Goal: Answer question/provide support: Share knowledge or assist other users

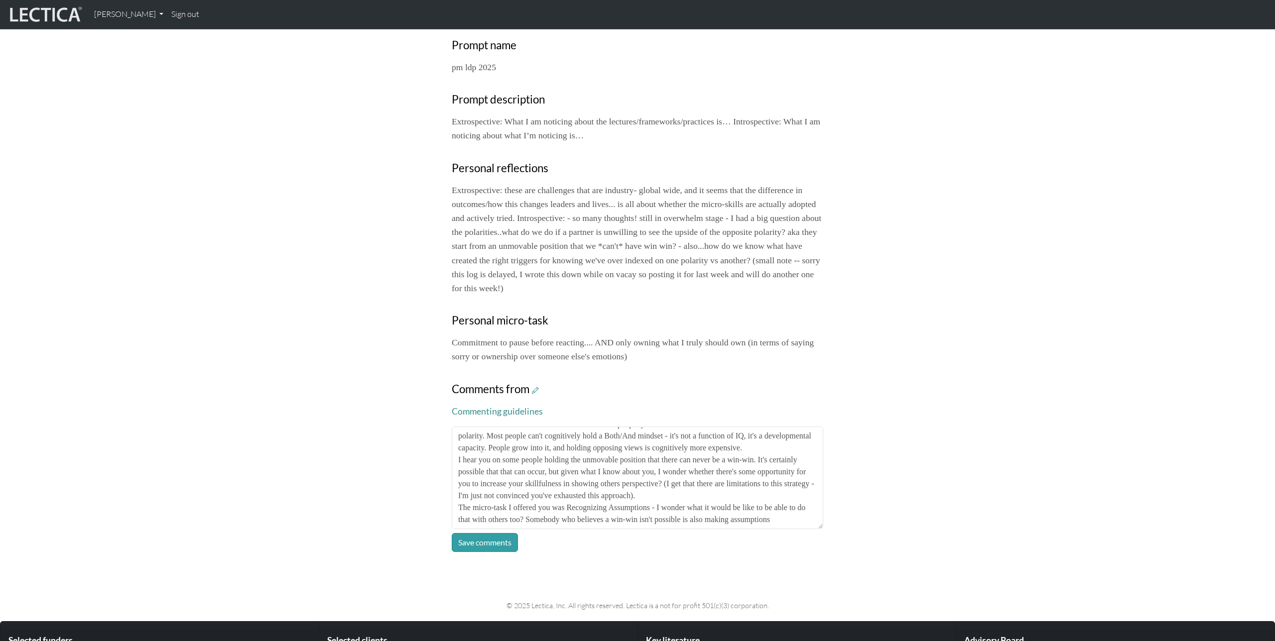
scroll to position [31, 0]
type textarea "I think it would be fair to assume that most of the people you work with won't …"
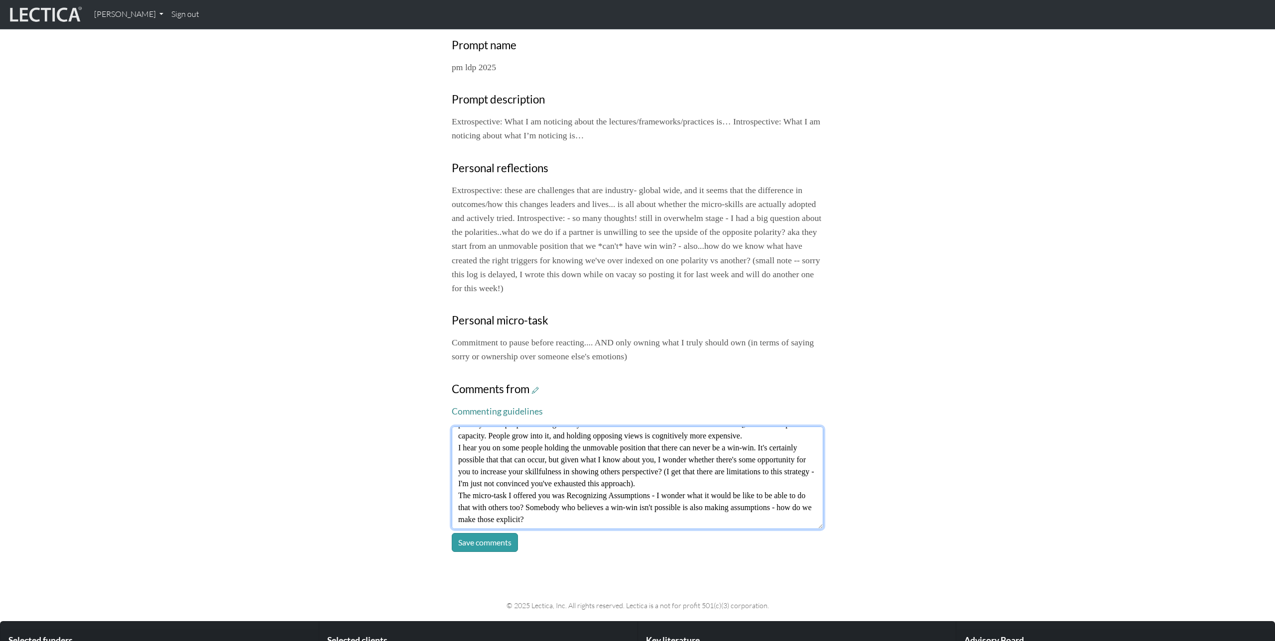
type textarea "I think it would be fair to assume that most of the people you work with won't …"
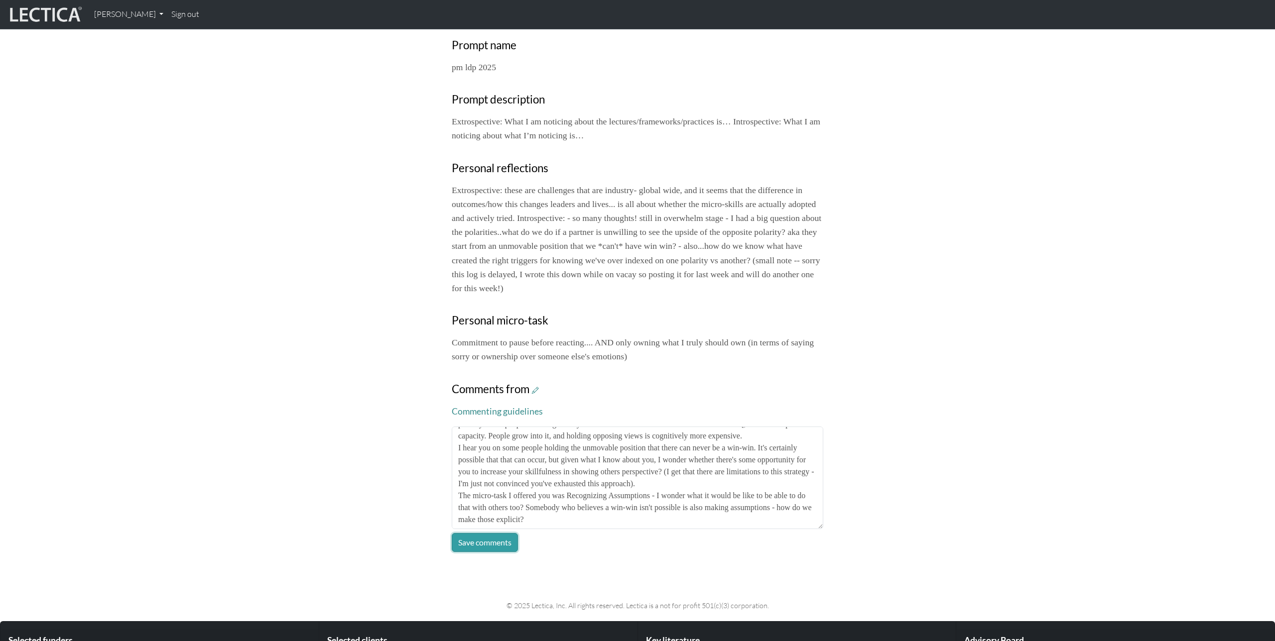
click button "Save comments" at bounding box center [485, 542] width 66 height 19
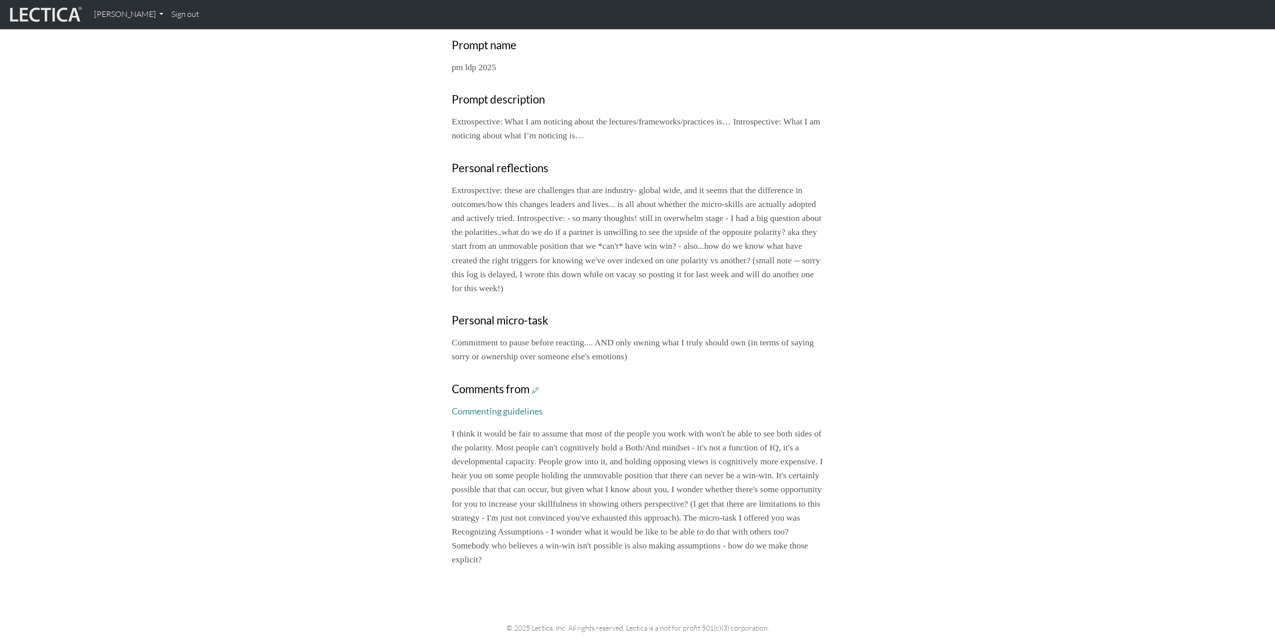
click at [975, 419] on div "Your growth chart Once you have received a Lectical™ Score in MindLog, your gro…" at bounding box center [637, 161] width 1275 height 827
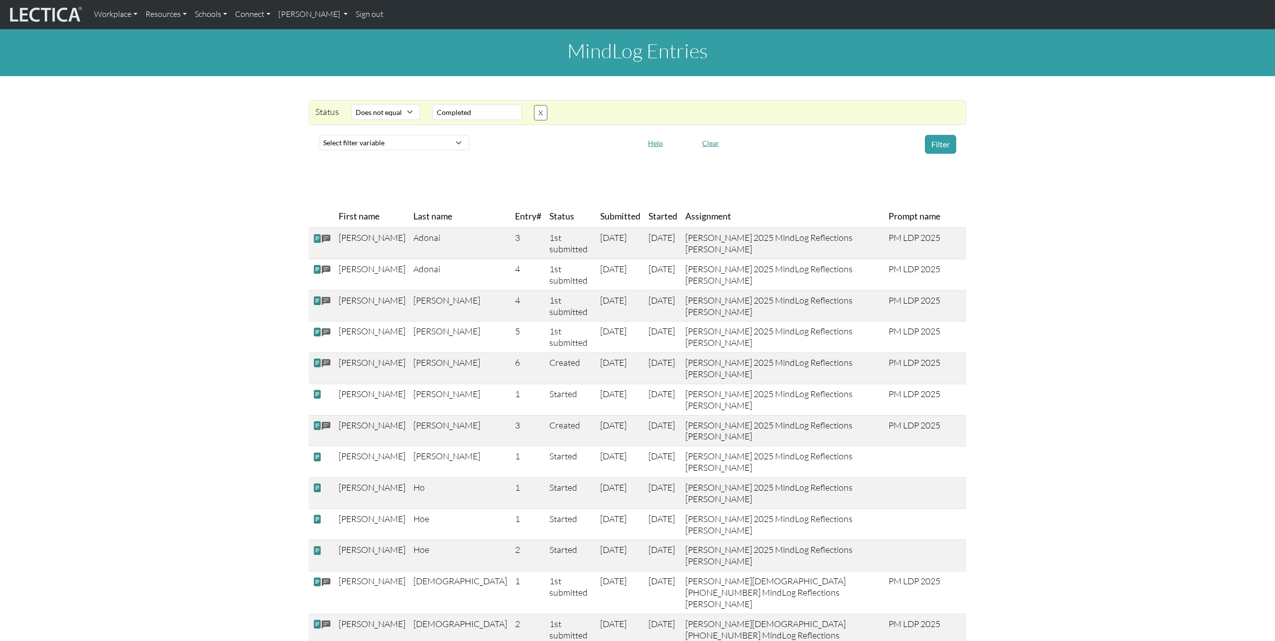
select select "not_iexact"
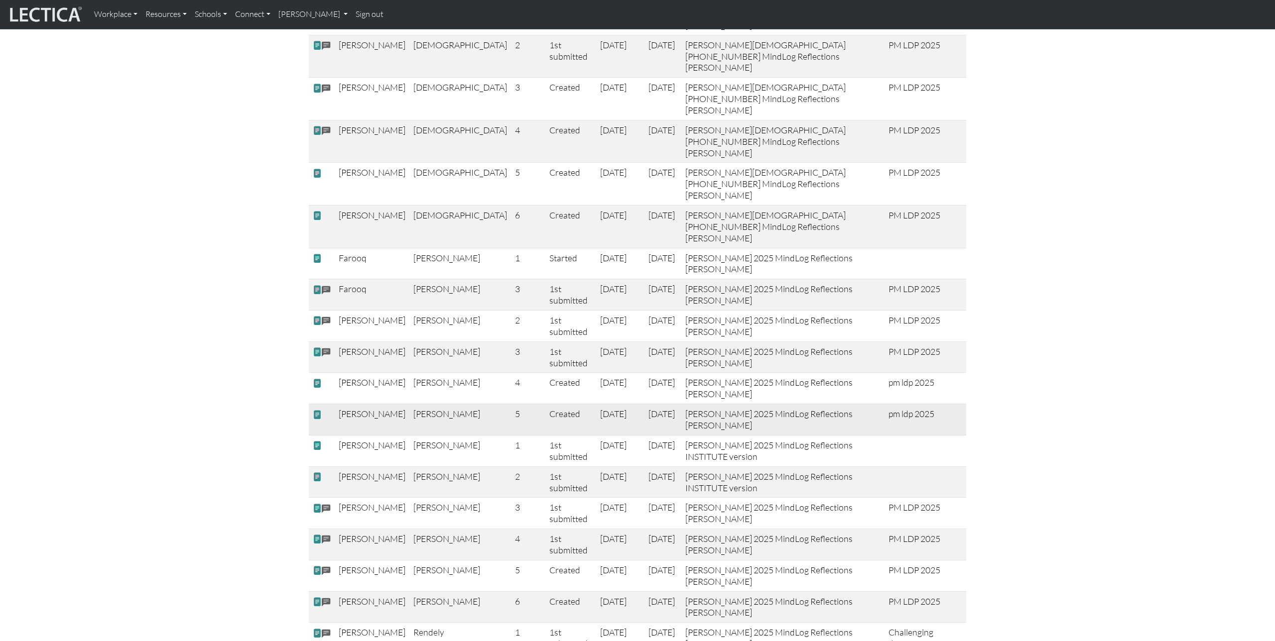
click at [321, 409] on span at bounding box center [317, 414] width 9 height 10
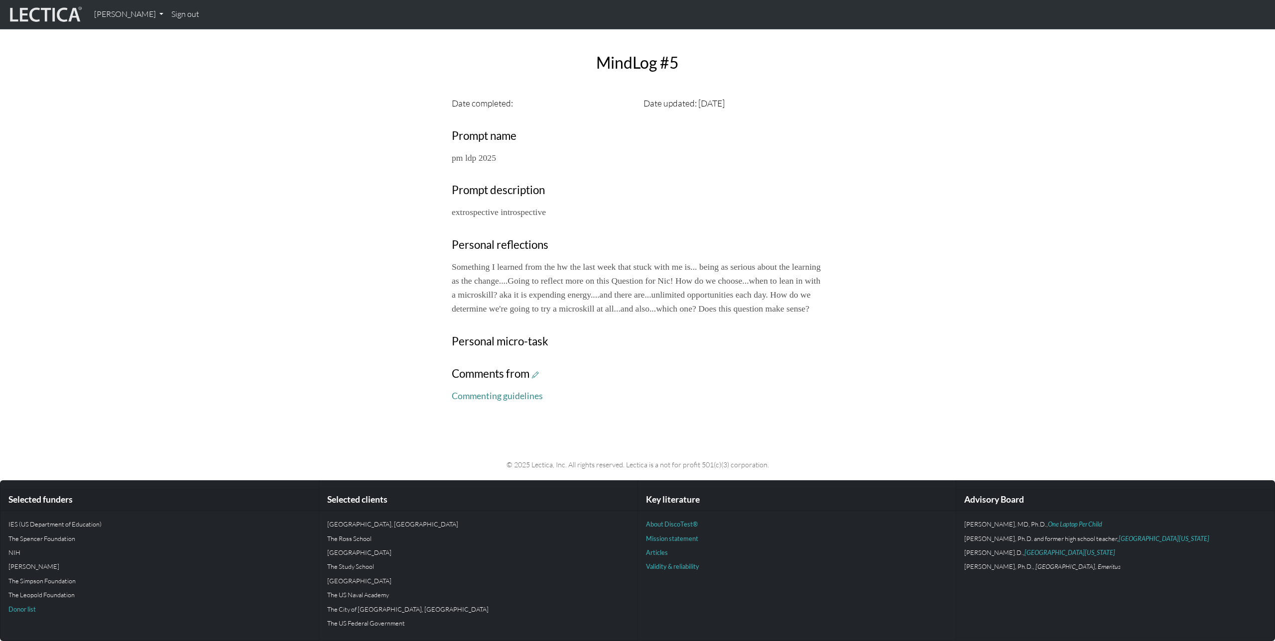
scroll to position [286, 0]
click at [537, 375] on icon at bounding box center [535, 375] width 7 height 8
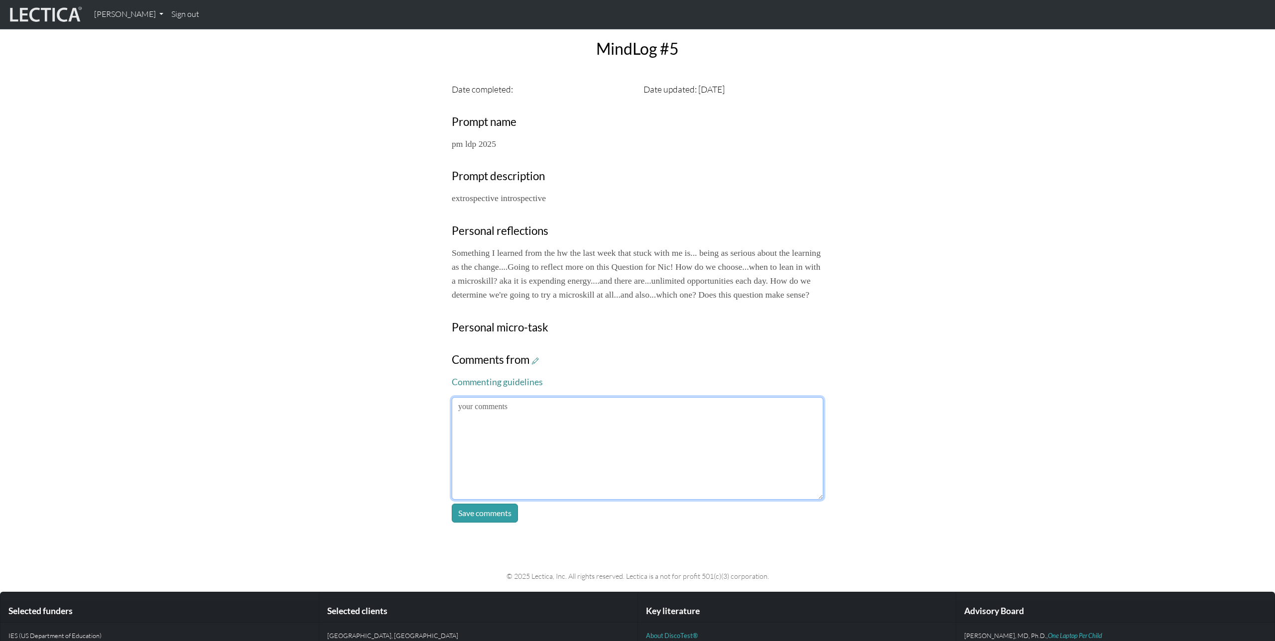
click at [576, 436] on textarea at bounding box center [637, 448] width 371 height 103
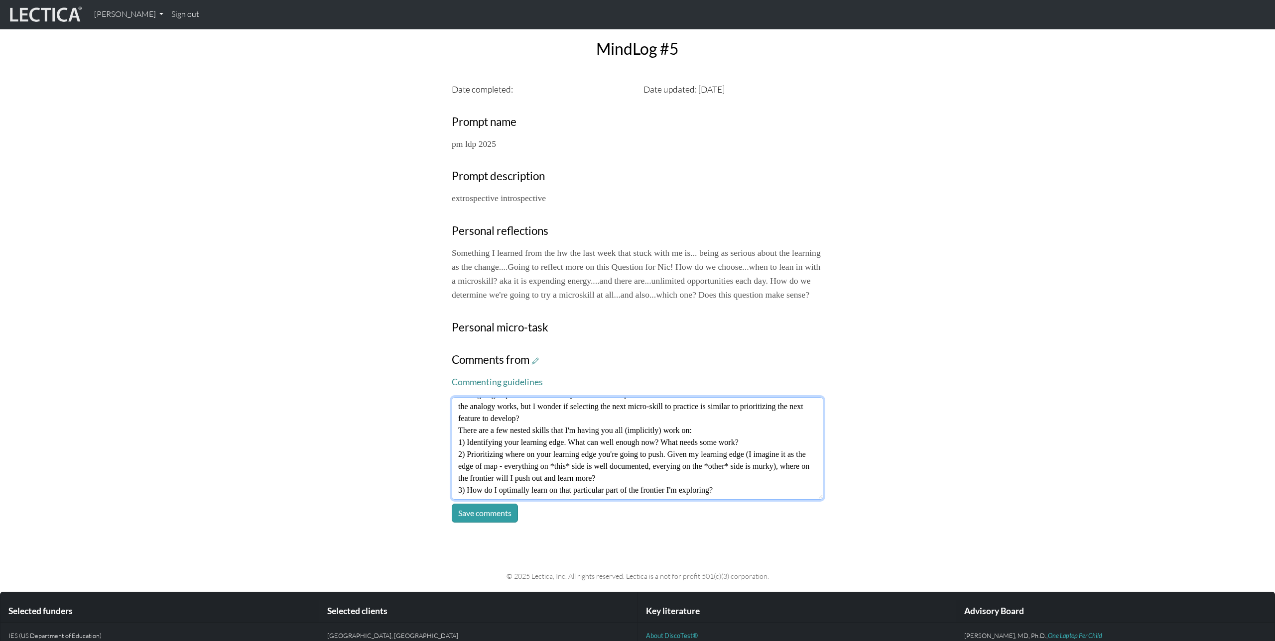
scroll to position [43, 0]
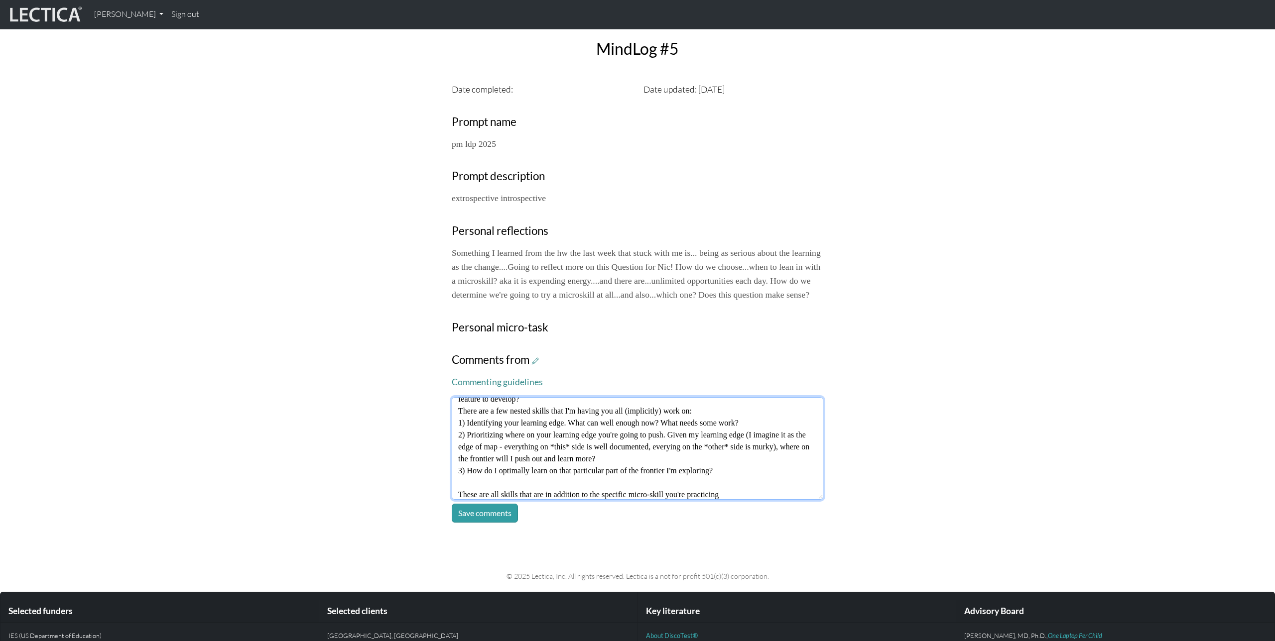
type textarea "Yup - I think so! I was going to put this in the weekly note based on questions…"
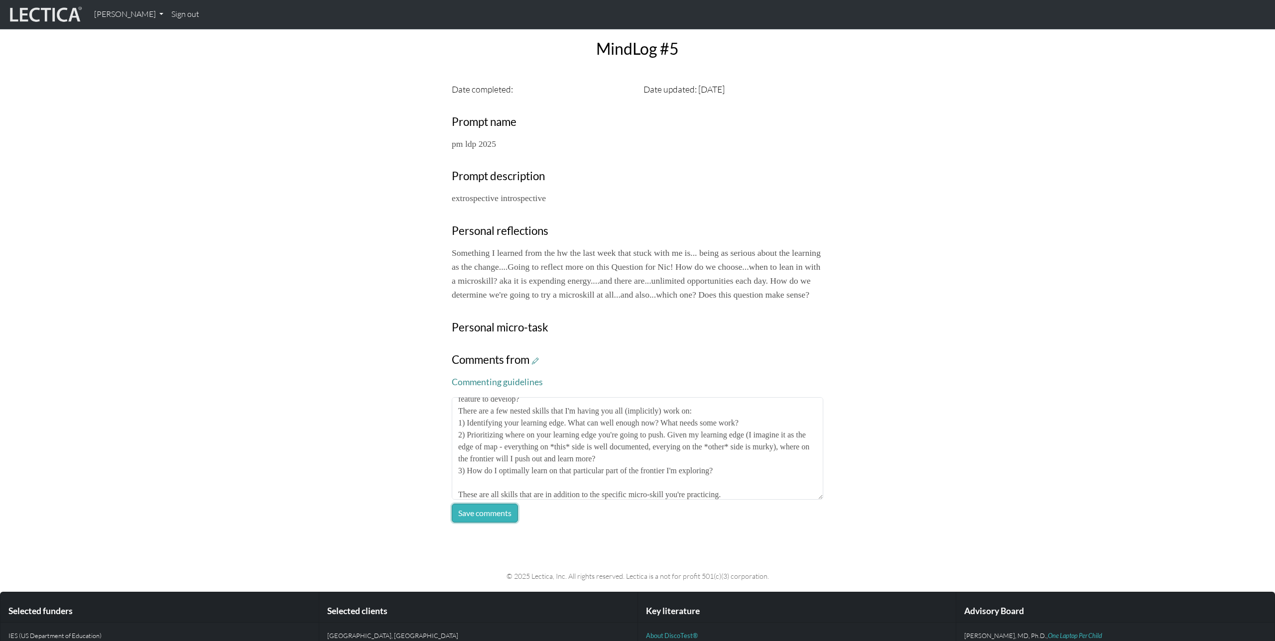
click at [481, 523] on button "Save comments" at bounding box center [485, 513] width 66 height 19
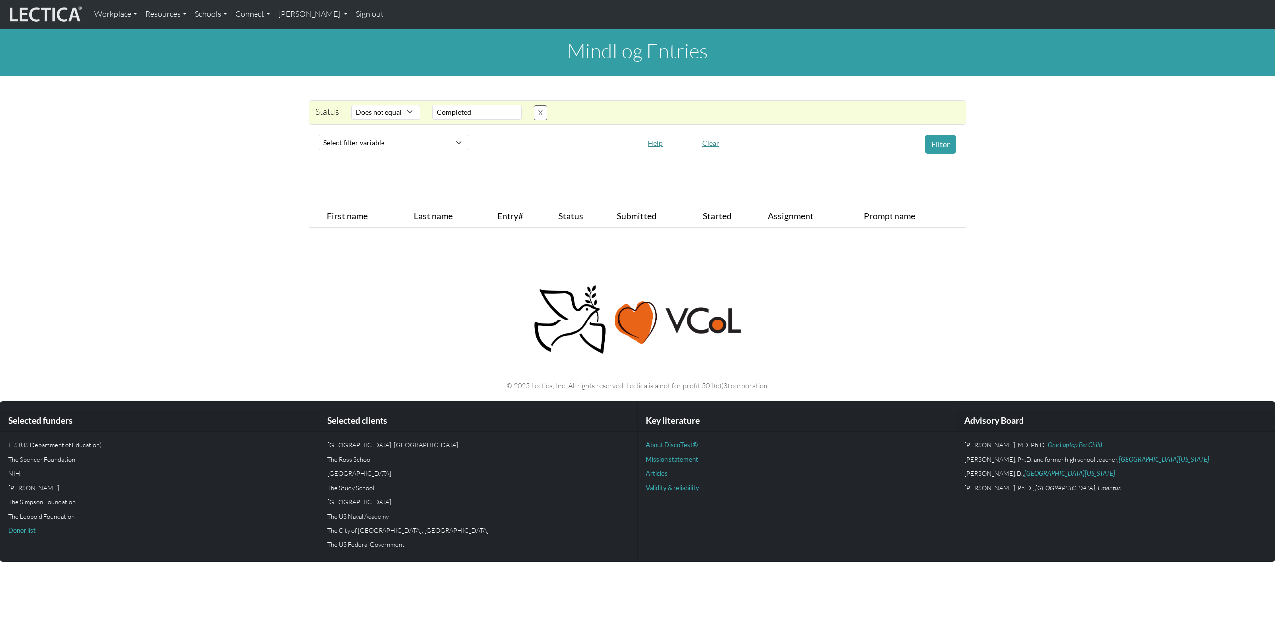
select select "not_iexact"
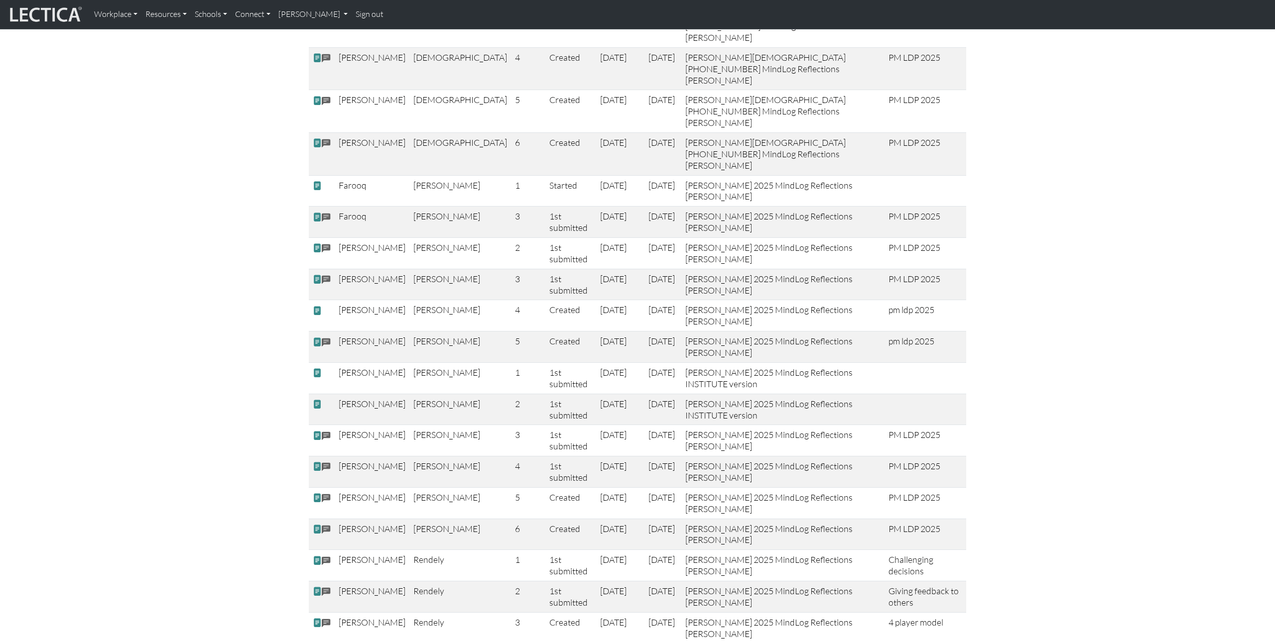
scroll to position [653, 0]
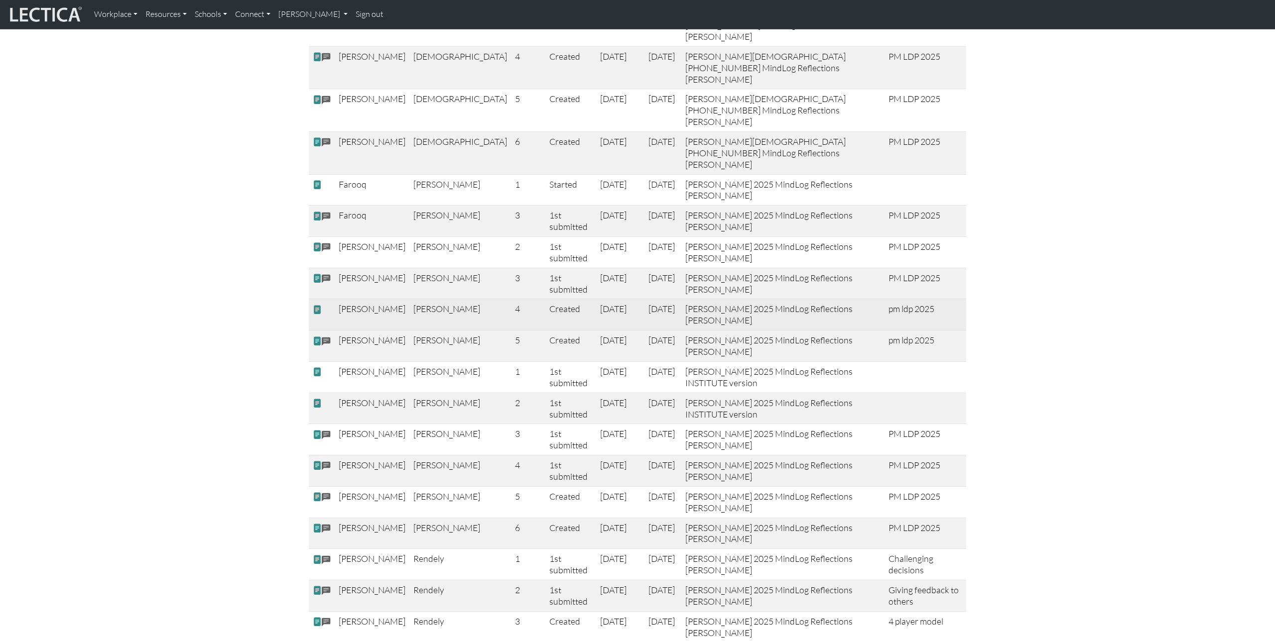
click at [316, 305] on span at bounding box center [317, 310] width 9 height 10
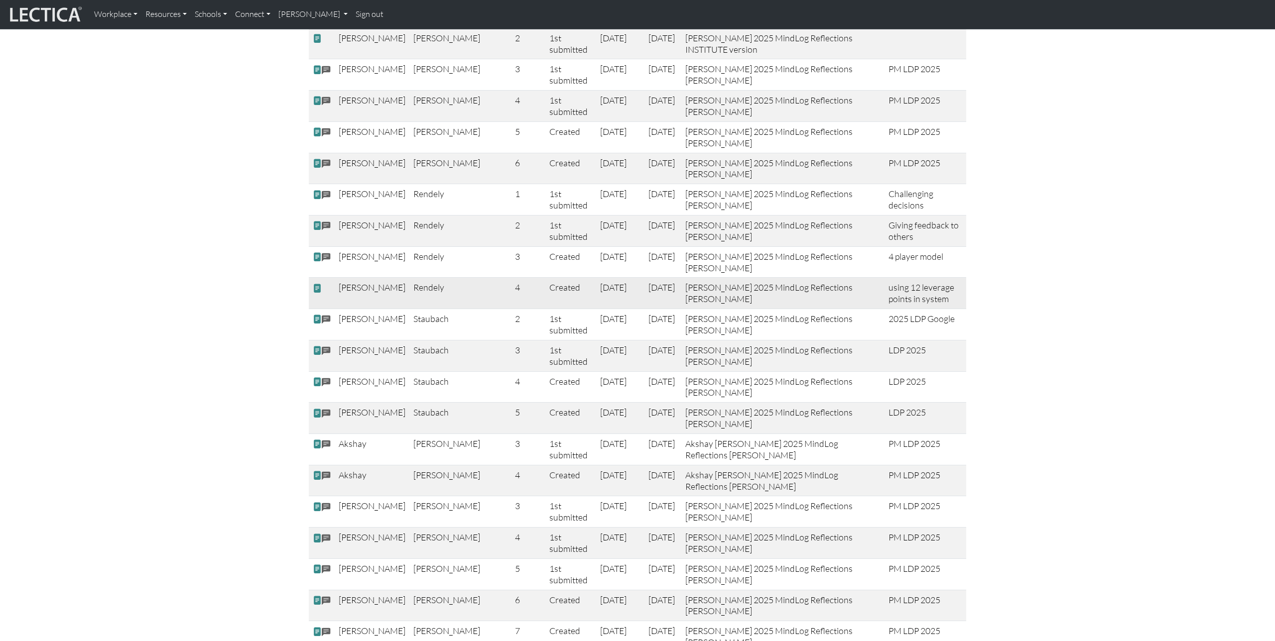
scroll to position [1020, 0]
click at [317, 281] on span at bounding box center [317, 286] width 9 height 10
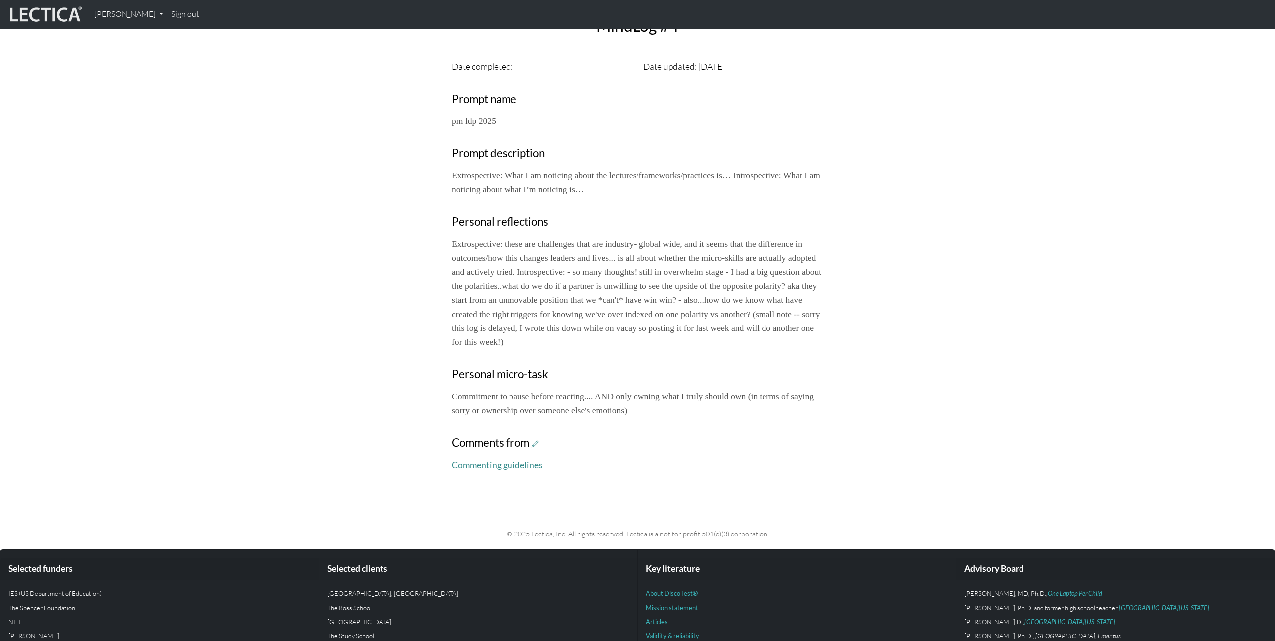
scroll to position [314, 0]
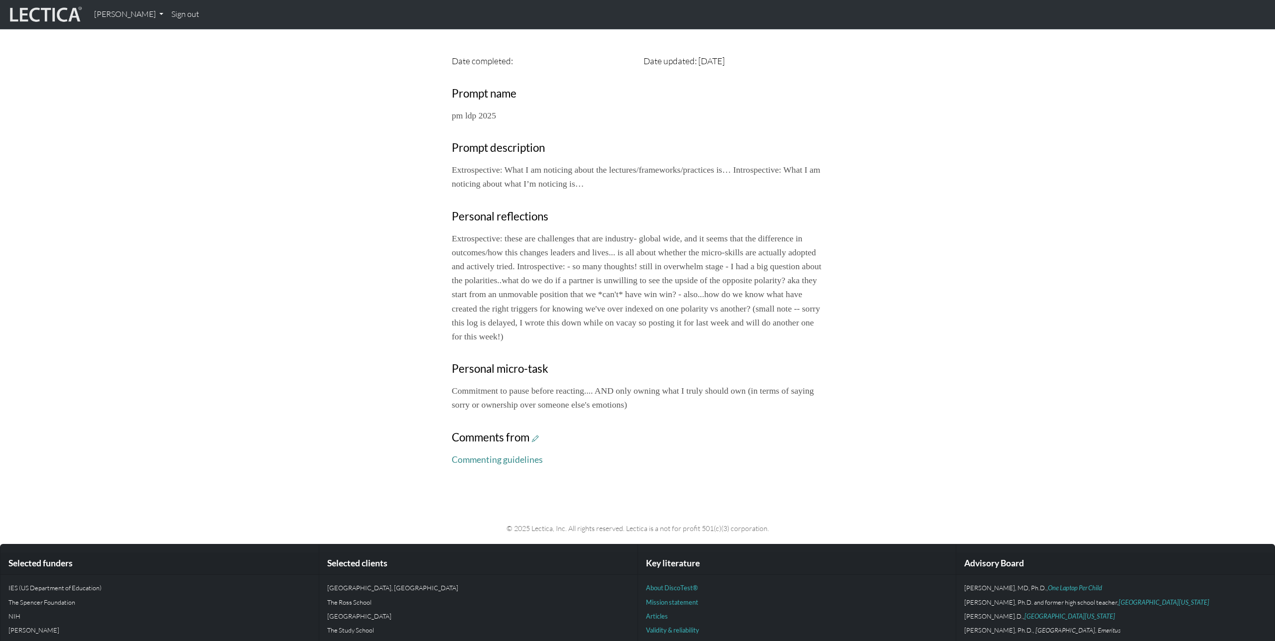
click at [372, 386] on div "Your growth chart Once you have received a Lectical™ Score in MindLog, your gro…" at bounding box center [637, 135] width 657 height 679
click at [536, 443] on icon at bounding box center [535, 439] width 7 height 8
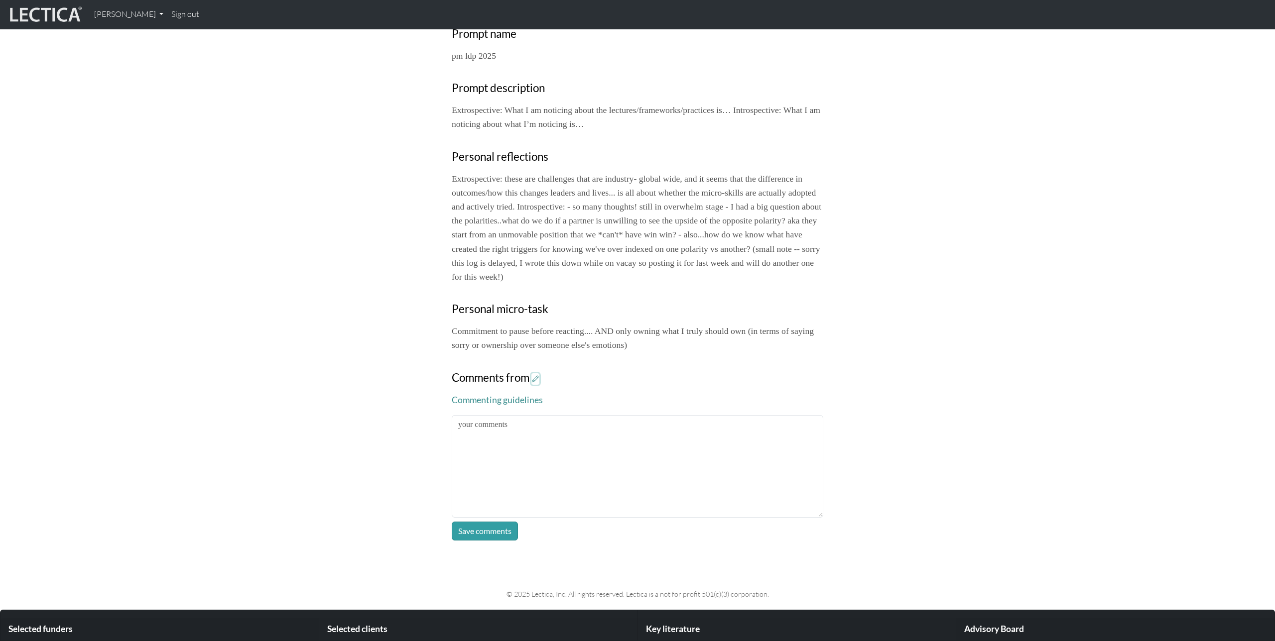
scroll to position [377, 0]
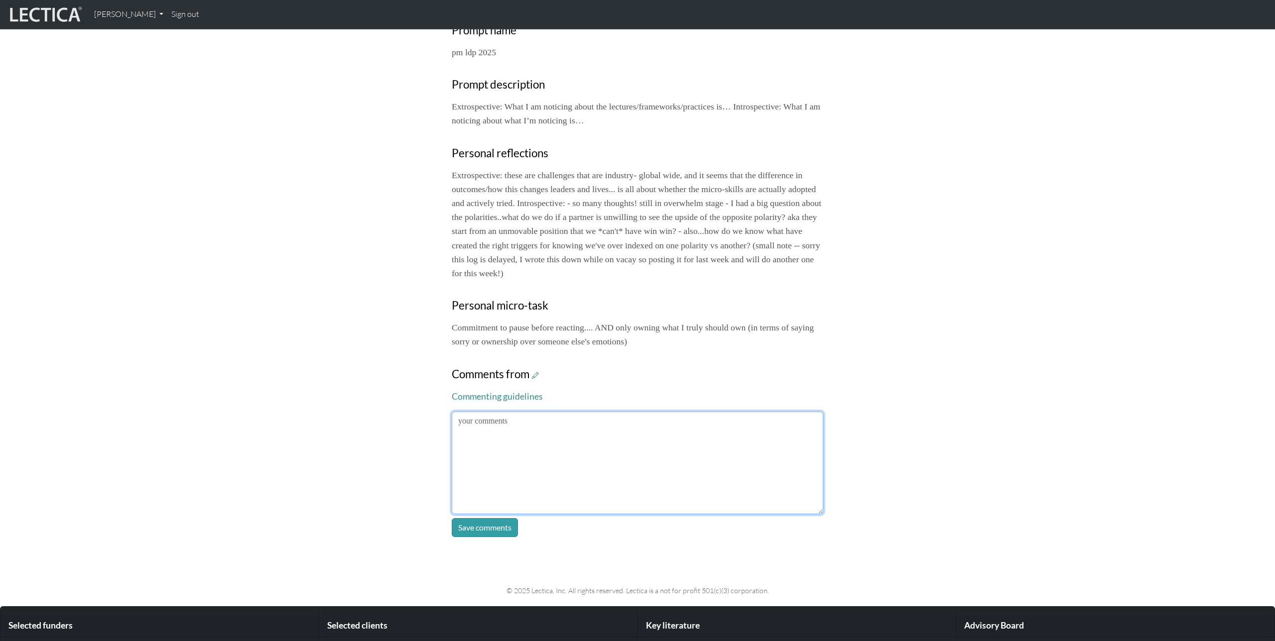
click at [677, 507] on textarea at bounding box center [637, 463] width 371 height 103
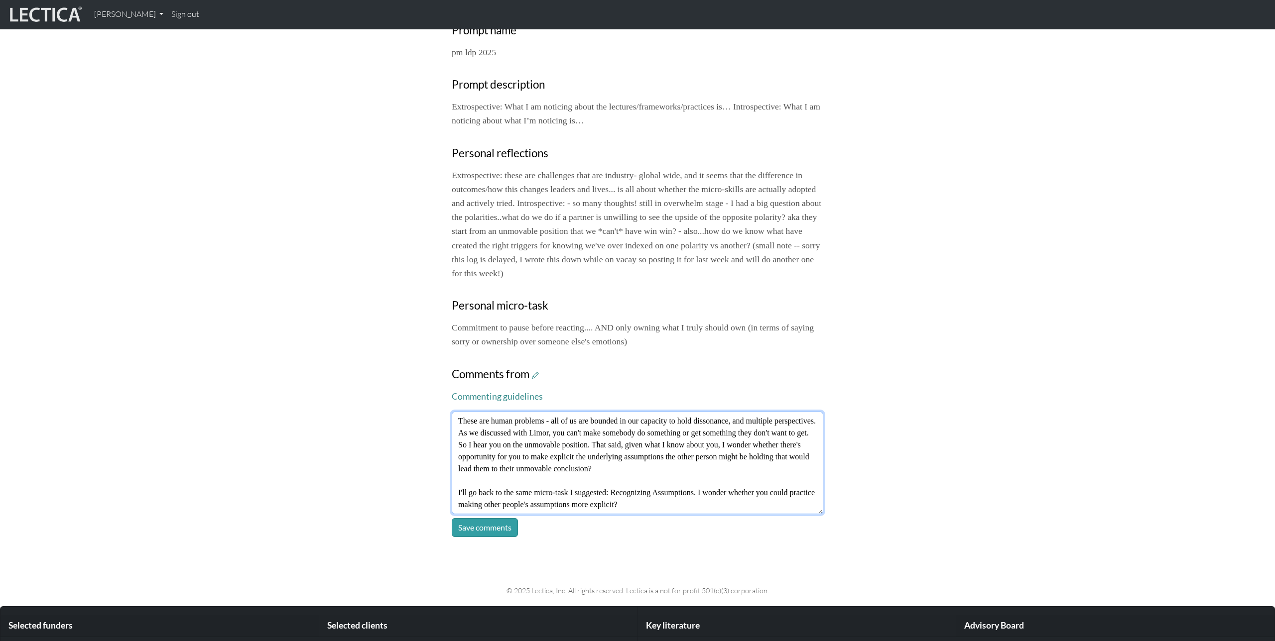
scroll to position [31, 0]
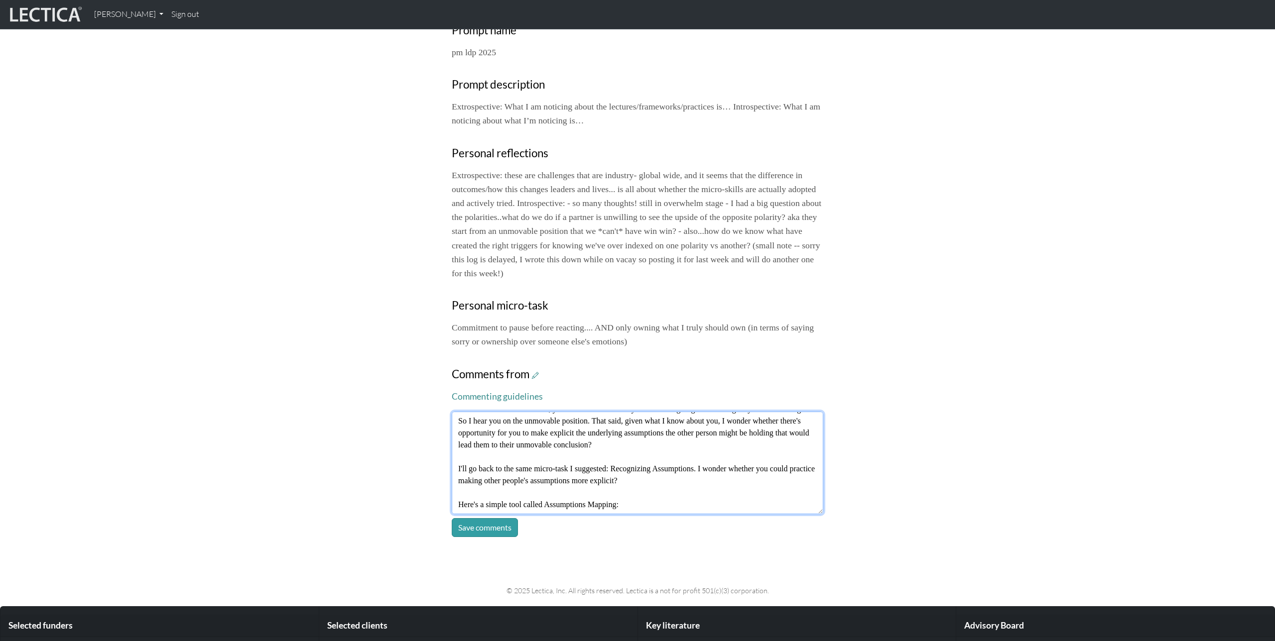
paste textarea "https://www.strategyzer.com/library/how-assumptions-mapping-can-focus-your-team…"
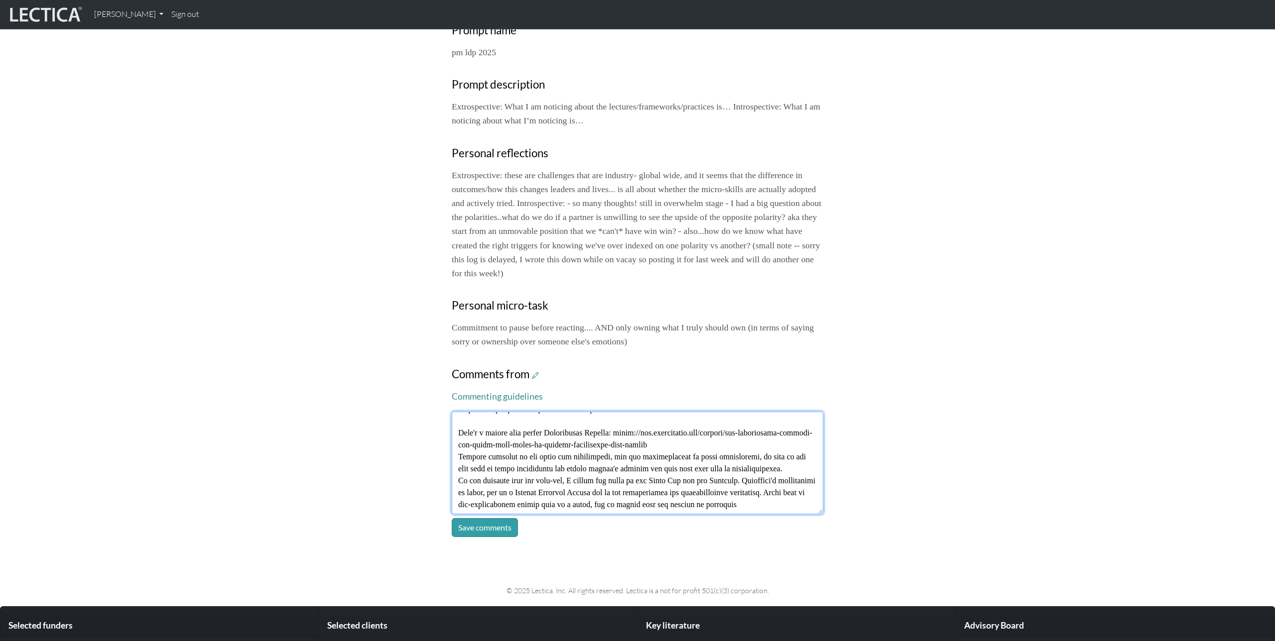
scroll to position [127, 0]
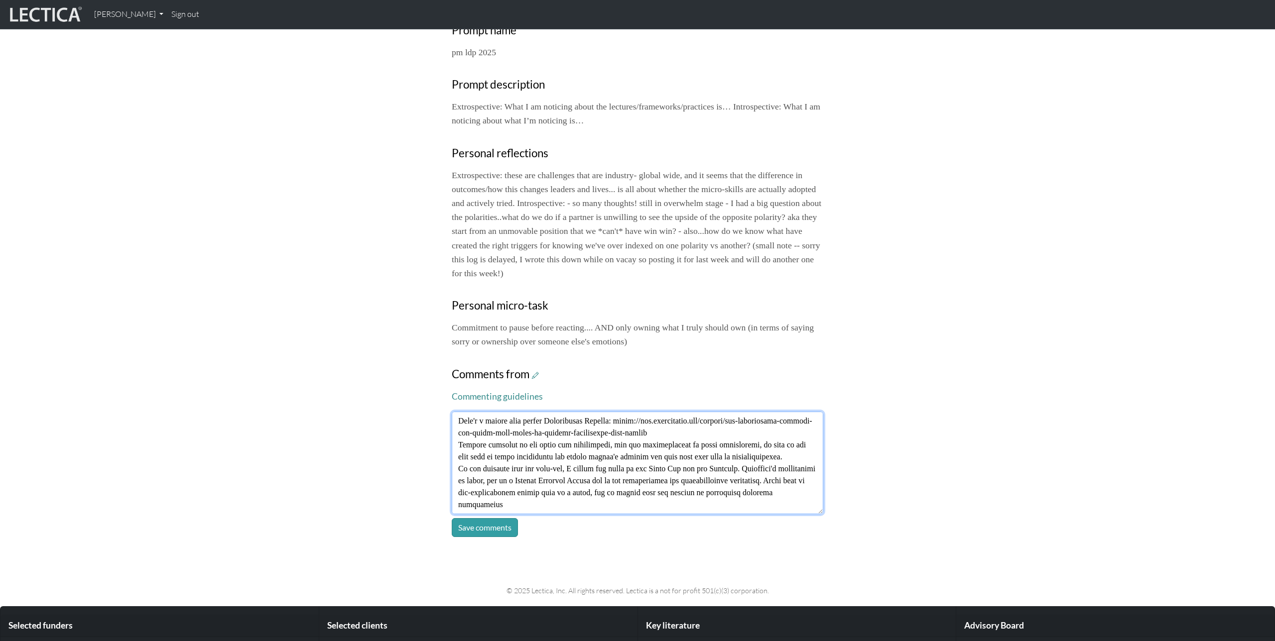
type textarea "These are human problems - all of us are bounded in our capacity to hold disson…"
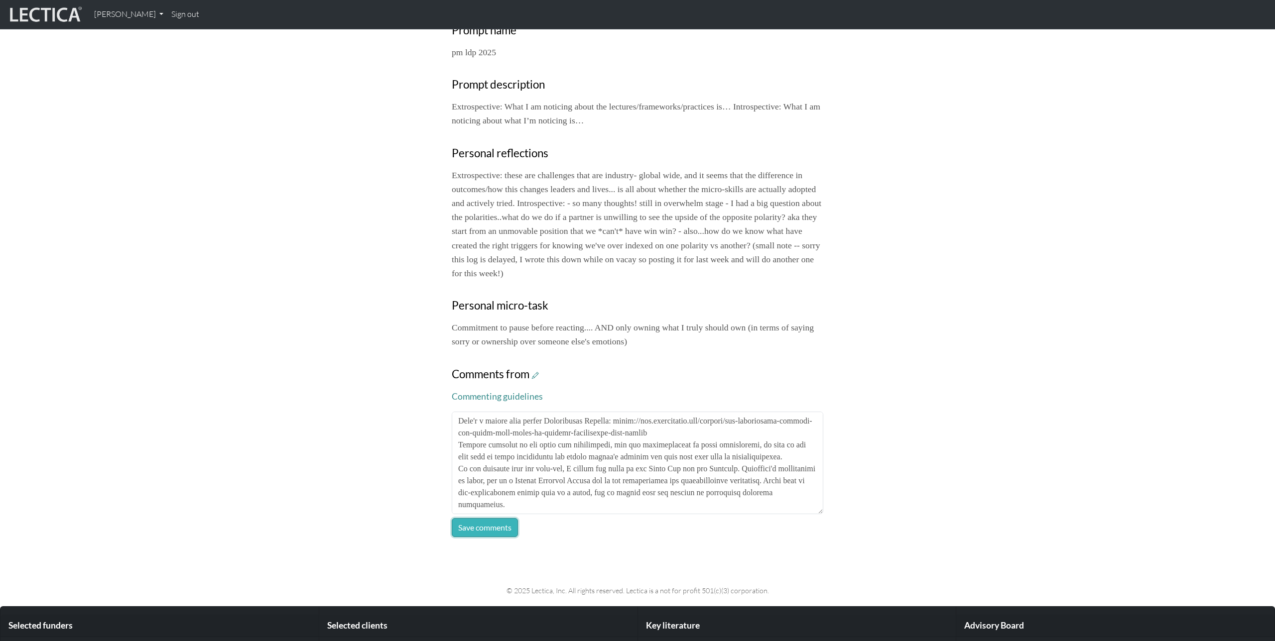
click at [502, 537] on button "Save comments" at bounding box center [485, 527] width 66 height 19
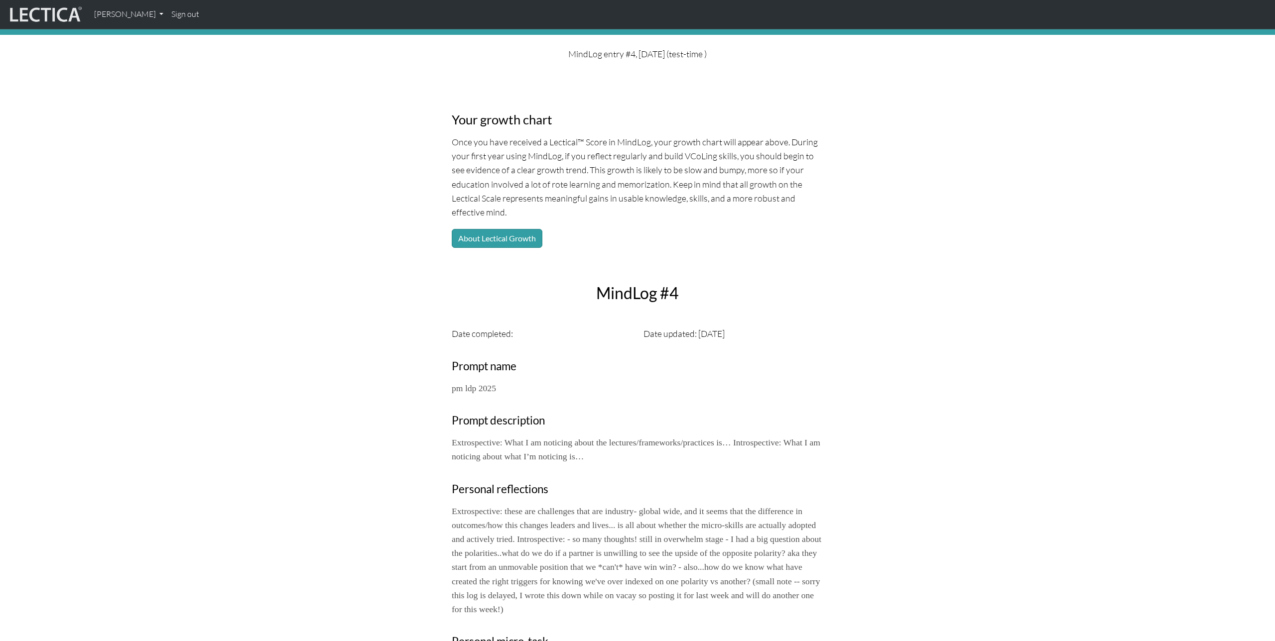
scroll to position [0, 0]
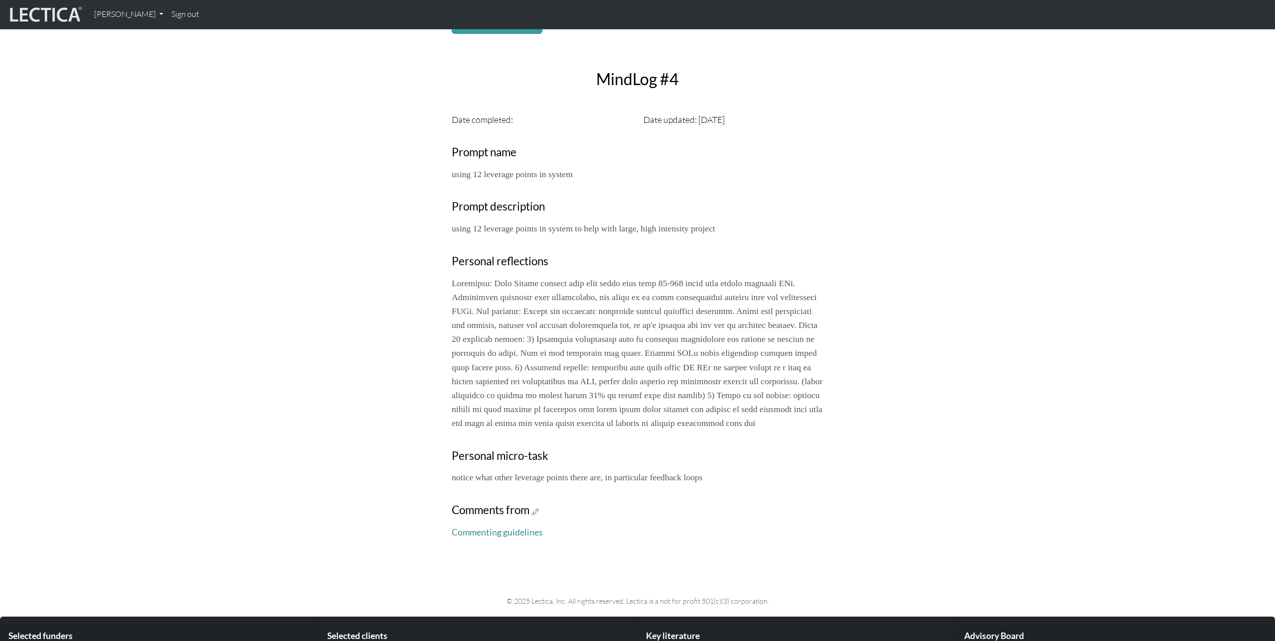
scroll to position [273, 0]
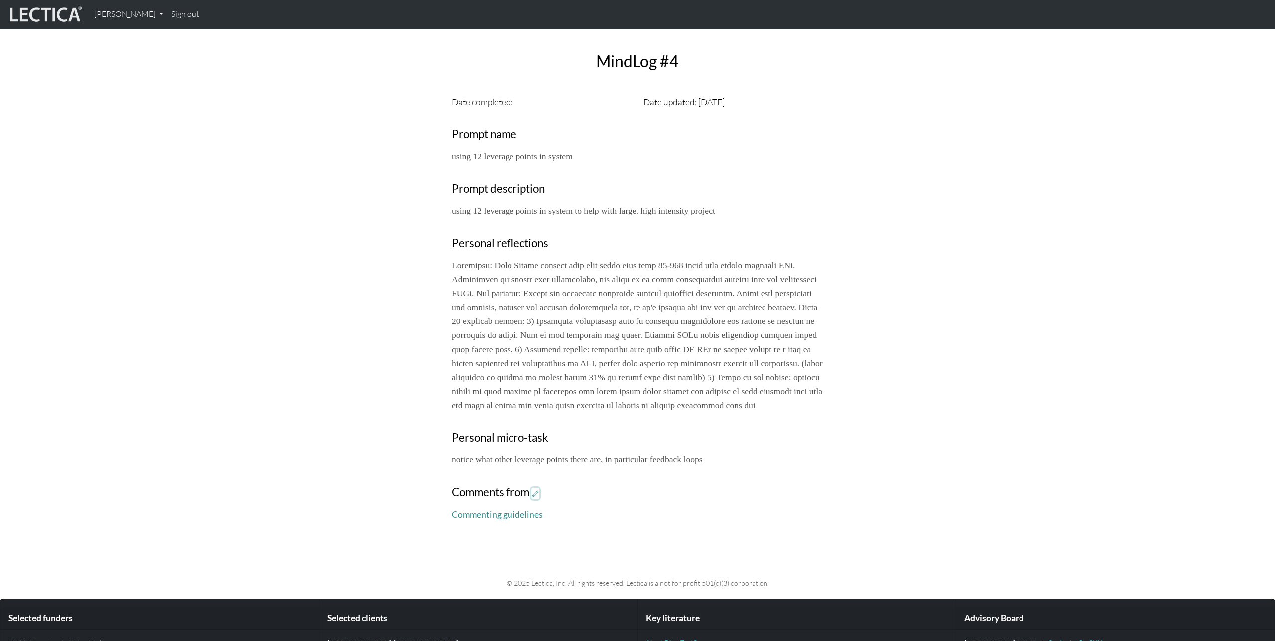
click at [538, 498] on icon at bounding box center [535, 493] width 7 height 8
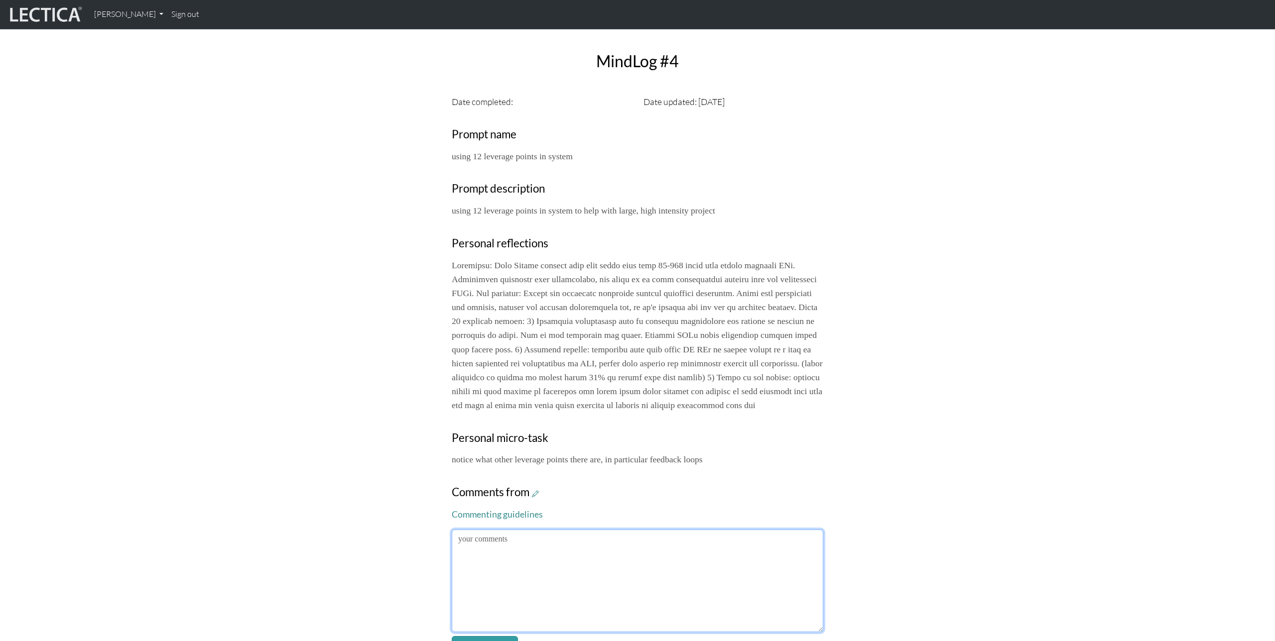
click at [612, 557] on textarea at bounding box center [637, 581] width 371 height 103
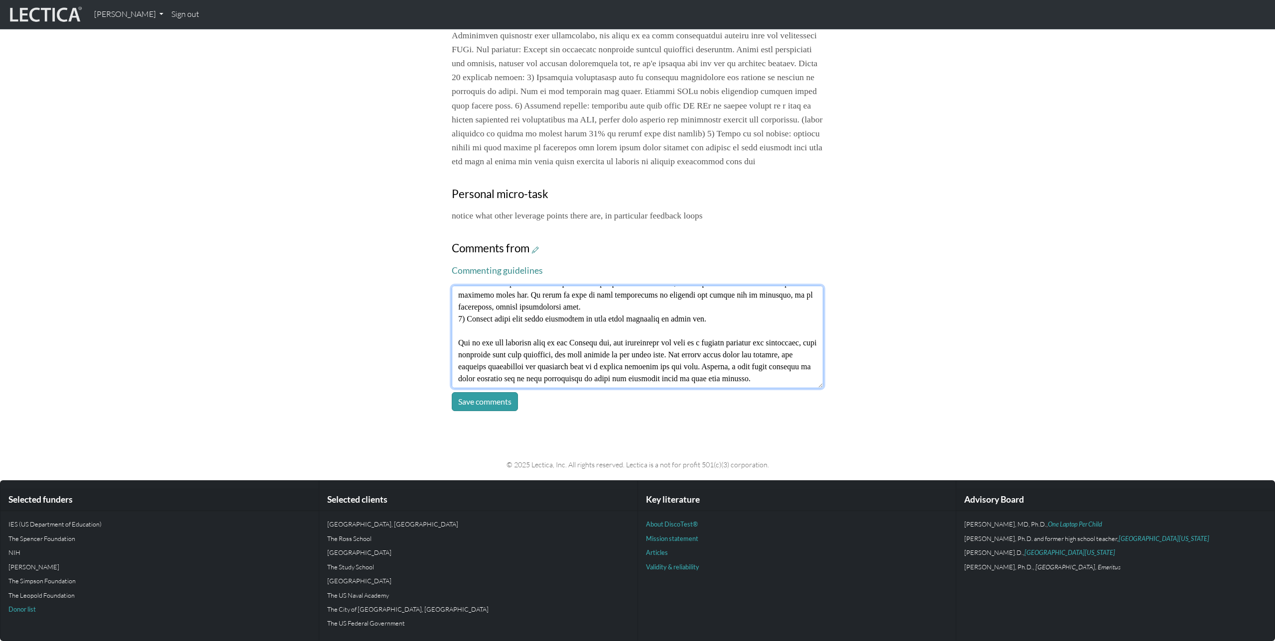
scroll to position [163, 0]
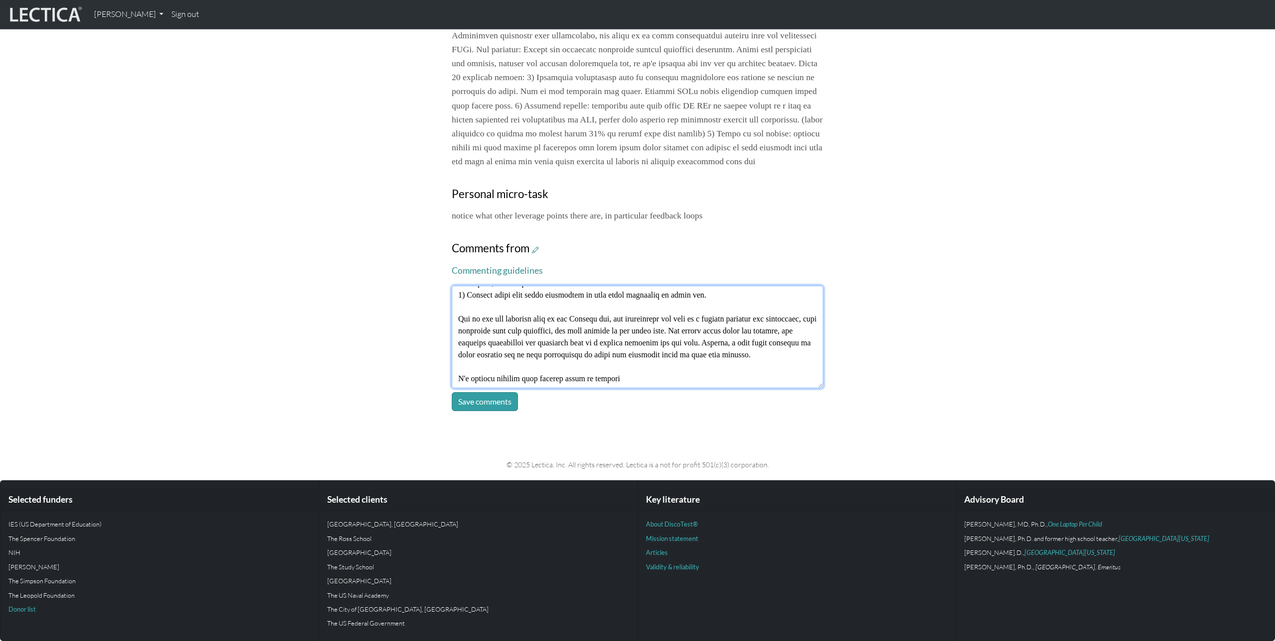
type textarea "This is really interesting! I'm curious, how is it working out? Not sure whethe…"
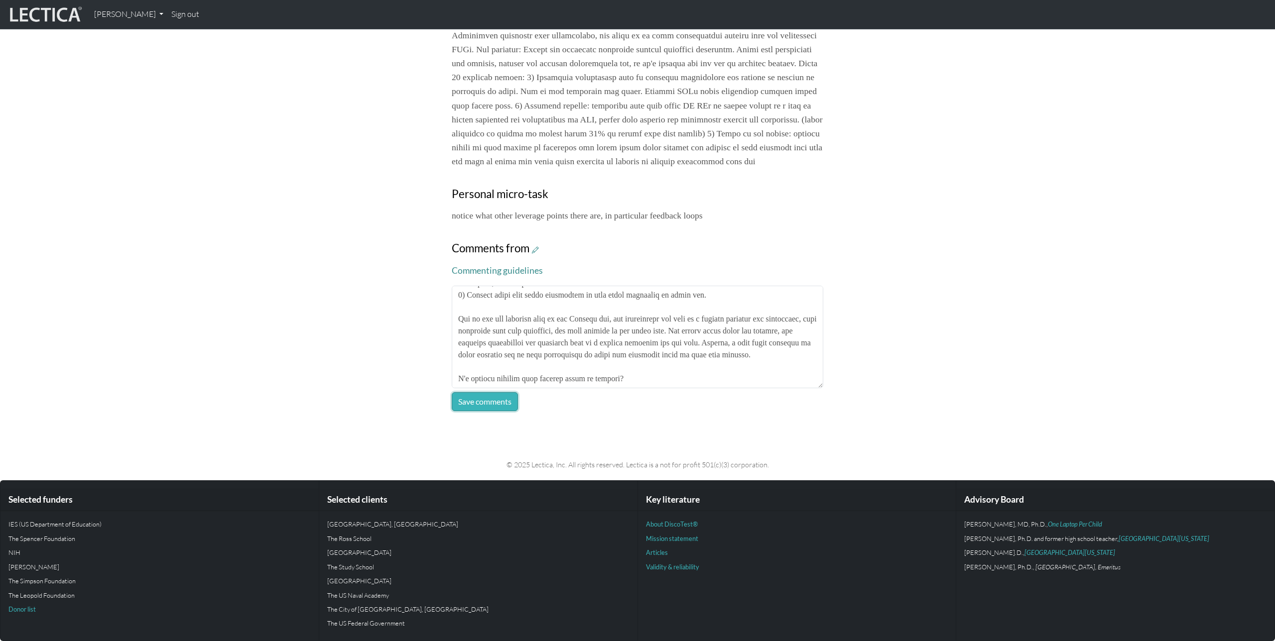
click at [481, 396] on button "Save comments" at bounding box center [485, 401] width 66 height 19
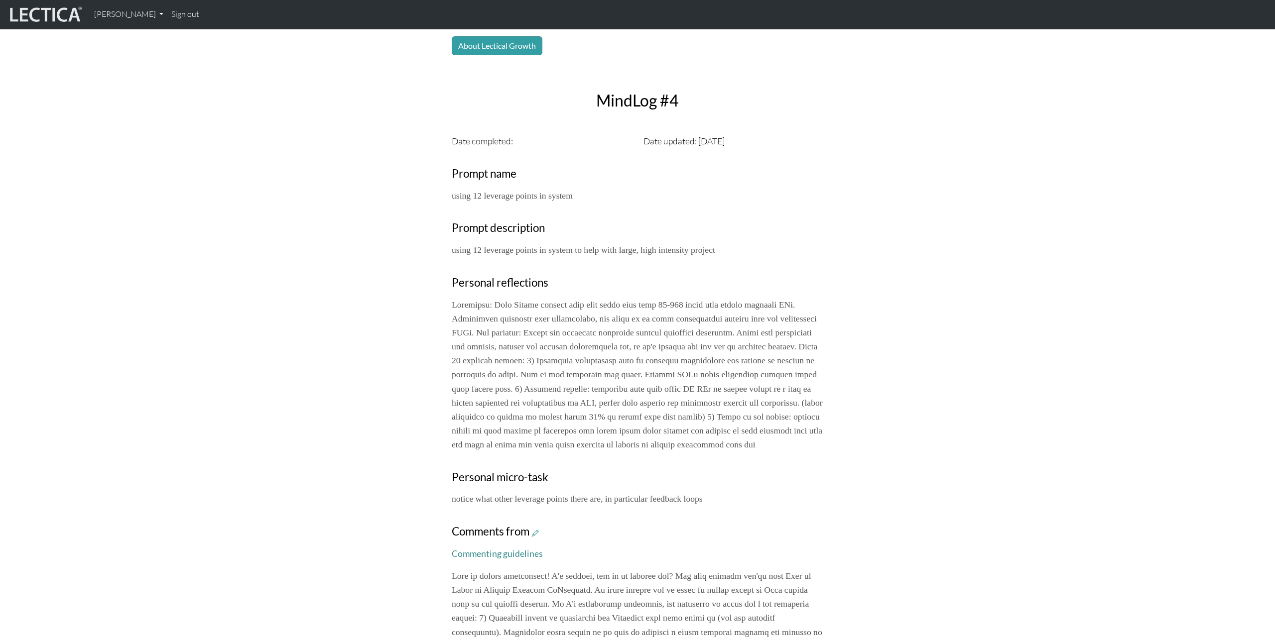
scroll to position [230, 0]
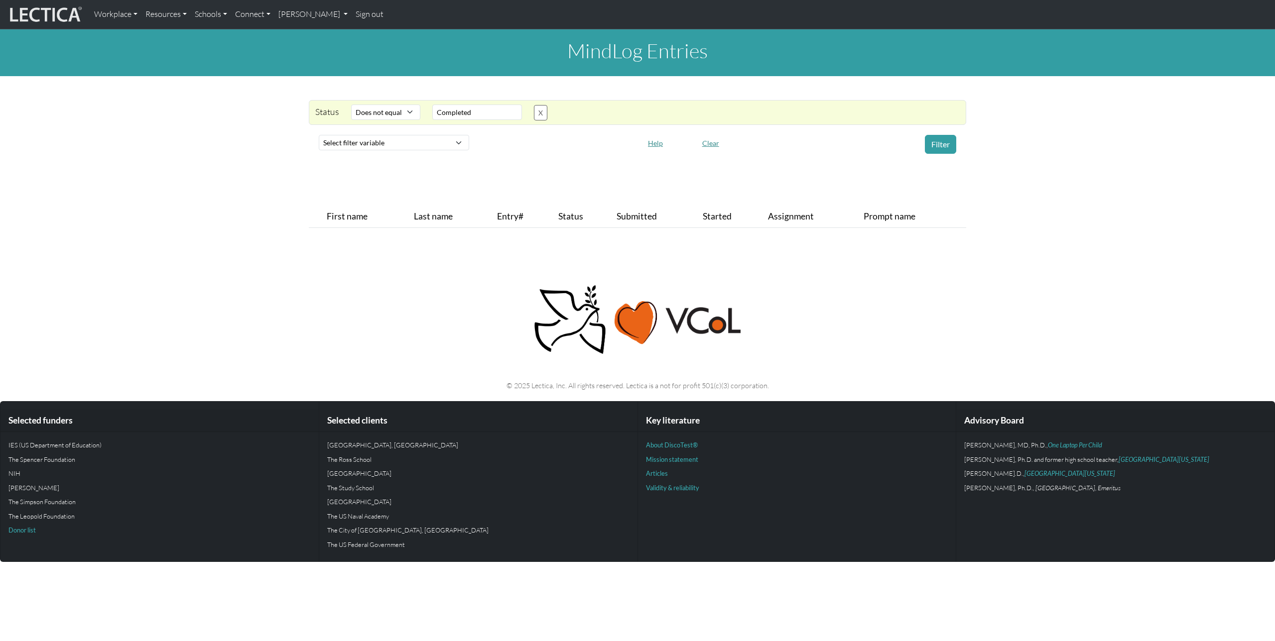
select select "not_iexact"
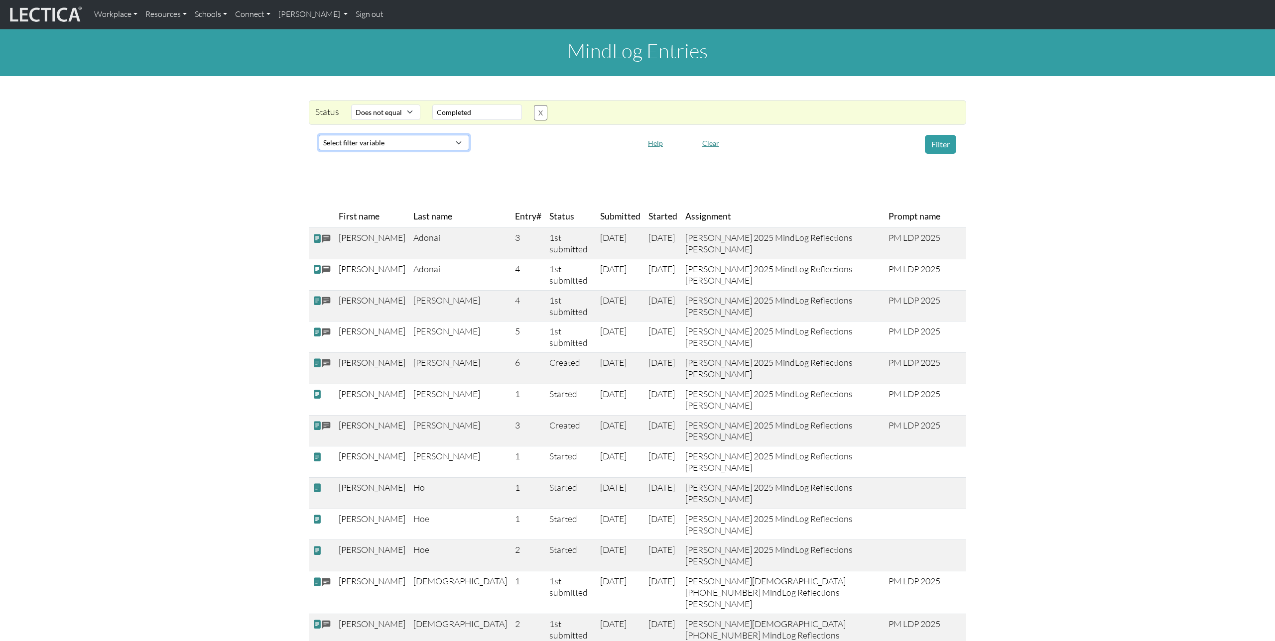
click at [448, 147] on select "Select filter variable First name Last name Entry# Status Submitted Started Ass…" at bounding box center [394, 142] width 150 height 15
click at [446, 141] on select "Select filter variable First name Last name Entry# Status Submitted Started Ass…" at bounding box center [394, 142] width 150 height 15
click at [454, 143] on select "Select filter variable First name Last name Entry# Status Submitted Started Ass…" at bounding box center [394, 142] width 150 height 15
select select "status"
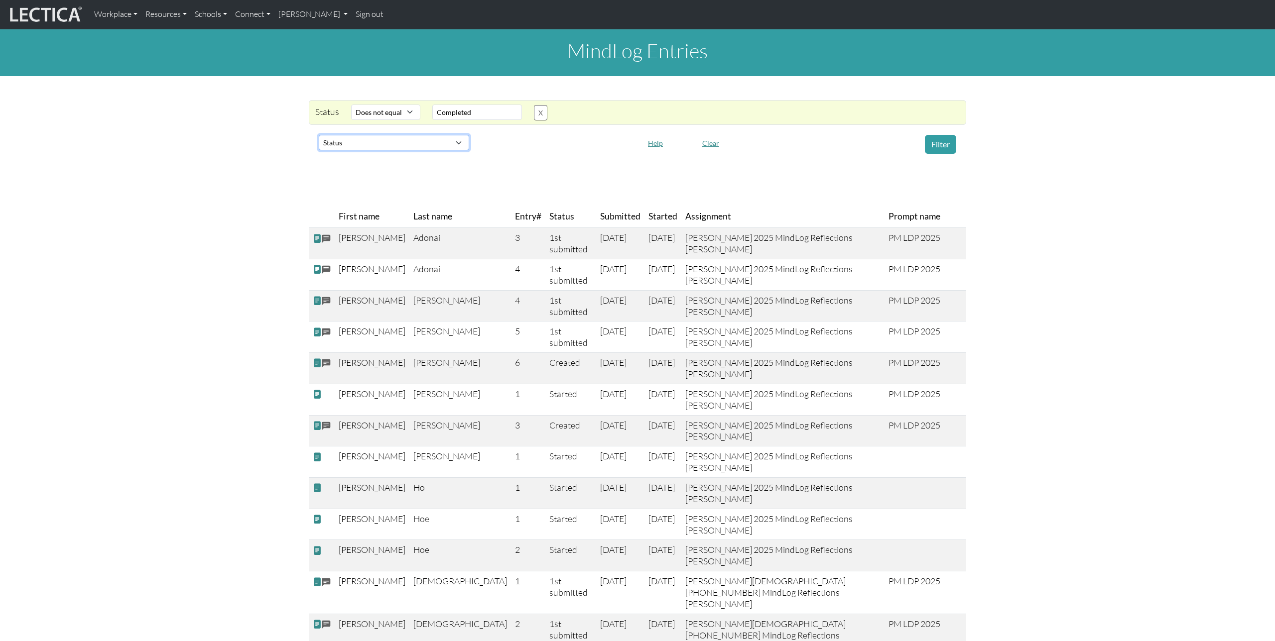
click at [319, 150] on select "Select filter variable First name Last name Entry# Status Submitted Started Ass…" at bounding box center [394, 142] width 150 height 15
select select
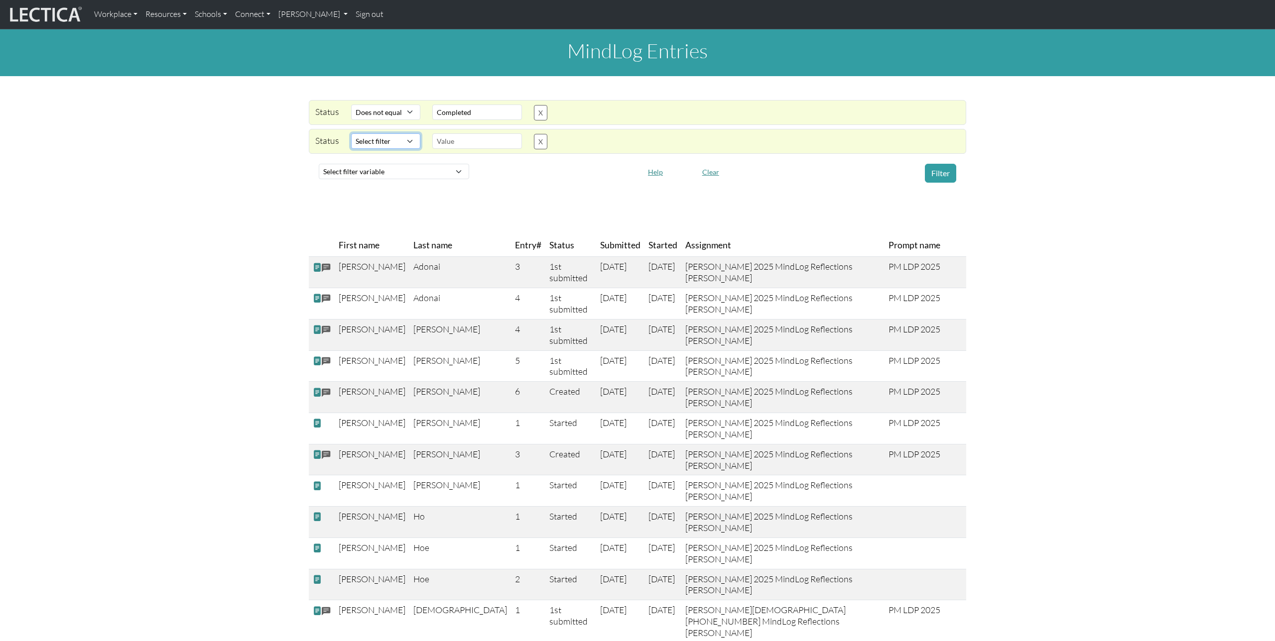
click at [409, 140] on select "Select filter Equals Contains Does not equal" at bounding box center [385, 140] width 69 height 15
click at [545, 257] on th "Status" at bounding box center [570, 245] width 51 height 22
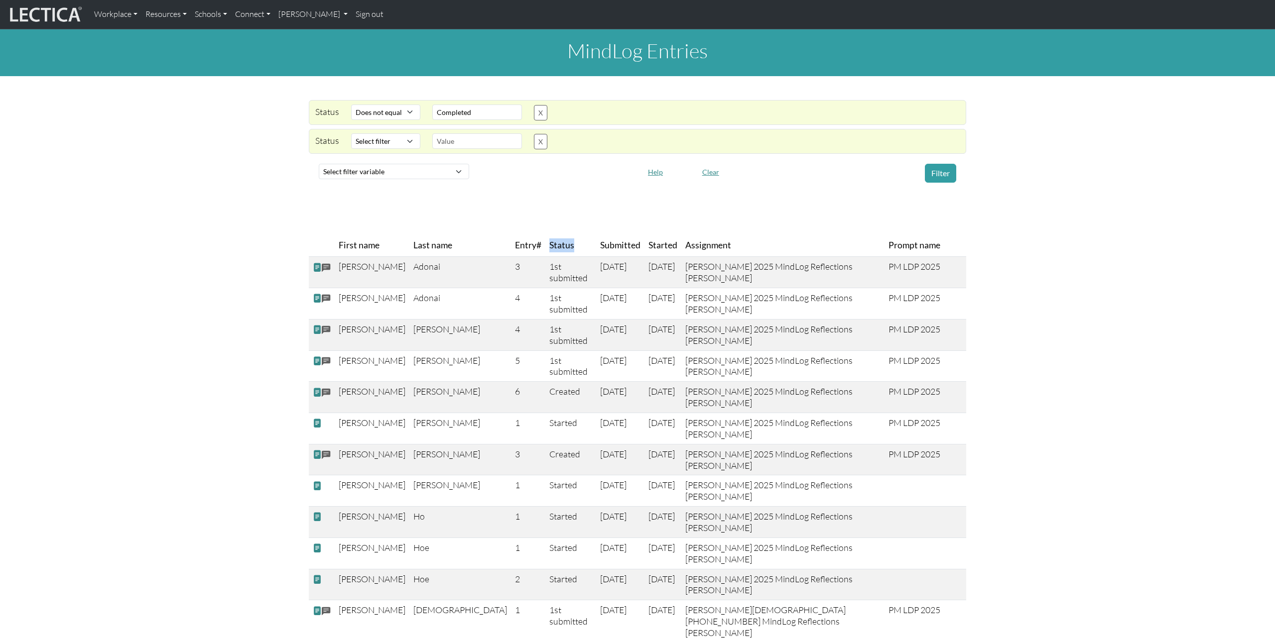
click at [545, 257] on th "Status" at bounding box center [570, 245] width 51 height 22
click at [545, 244] on th "Status" at bounding box center [570, 245] width 51 height 22
click at [545, 257] on th "Status" at bounding box center [570, 245] width 51 height 22
click at [545, 249] on th "Status" at bounding box center [570, 245] width 51 height 22
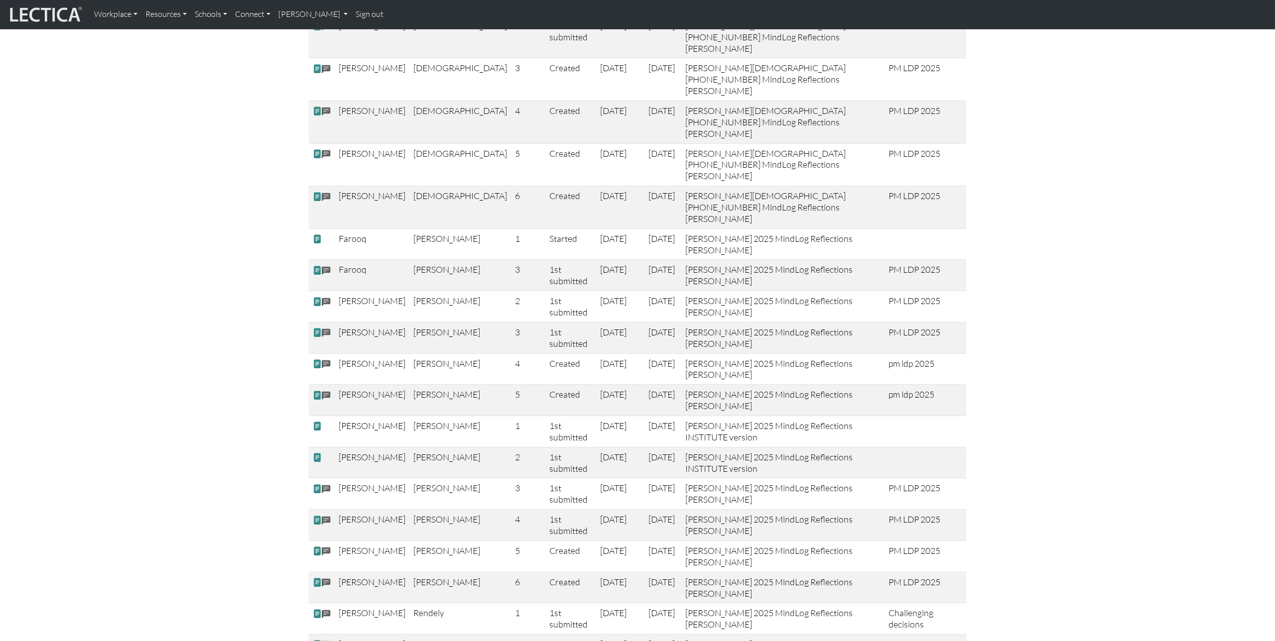
scroll to position [629, 0]
